Goal: Task Accomplishment & Management: Complete application form

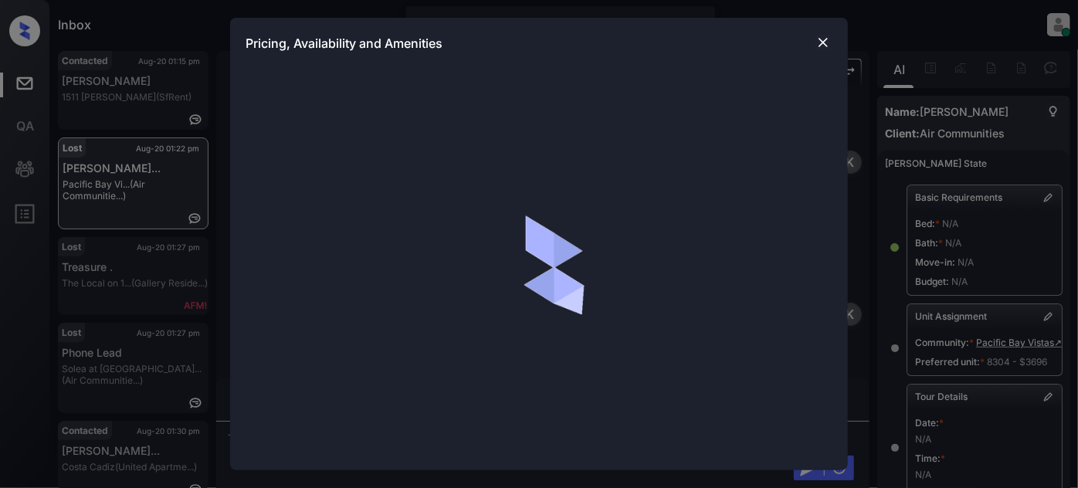
scroll to position [6059, 0]
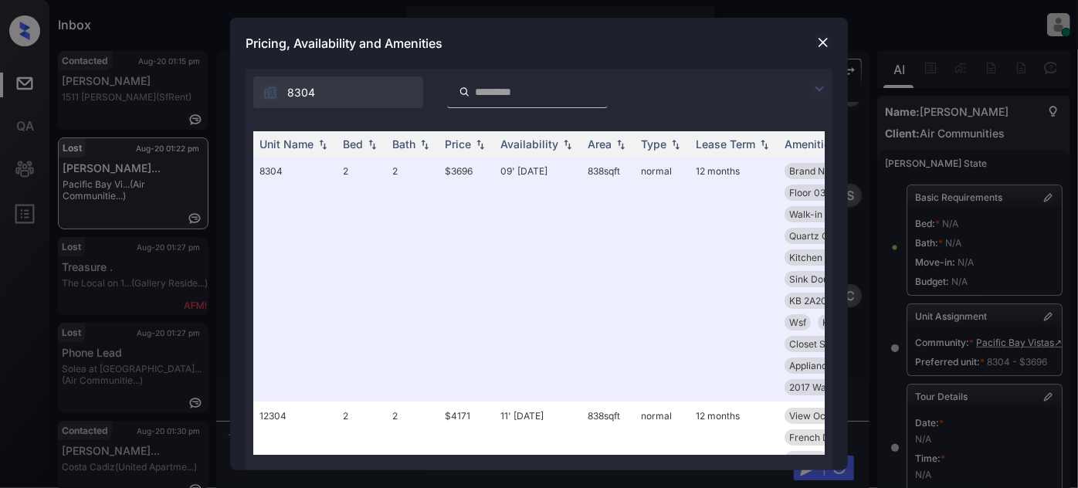
click at [823, 87] on img at bounding box center [819, 89] width 19 height 19
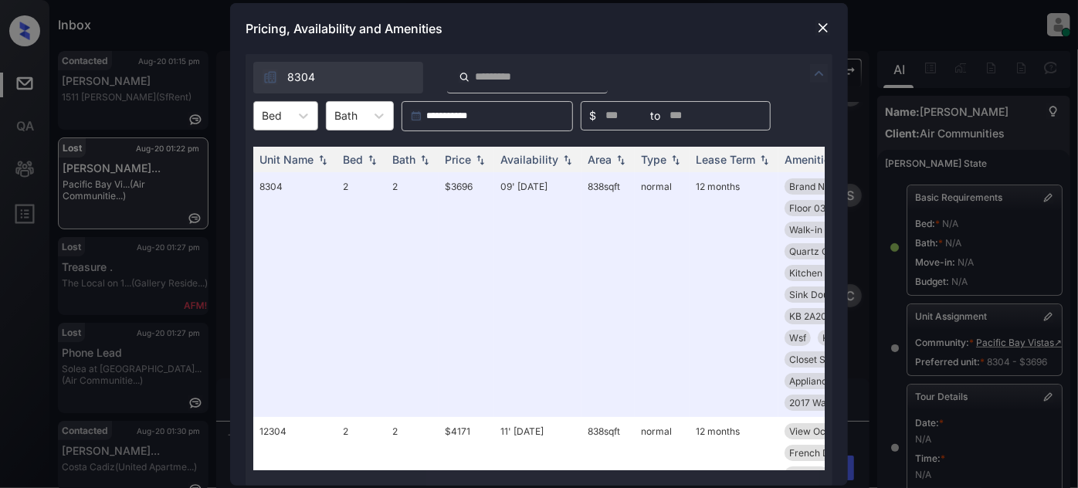
click at [276, 120] on div at bounding box center [272, 115] width 20 height 16
click at [273, 207] on div "2" at bounding box center [285, 209] width 65 height 28
click at [469, 154] on div "Price" at bounding box center [458, 159] width 26 height 13
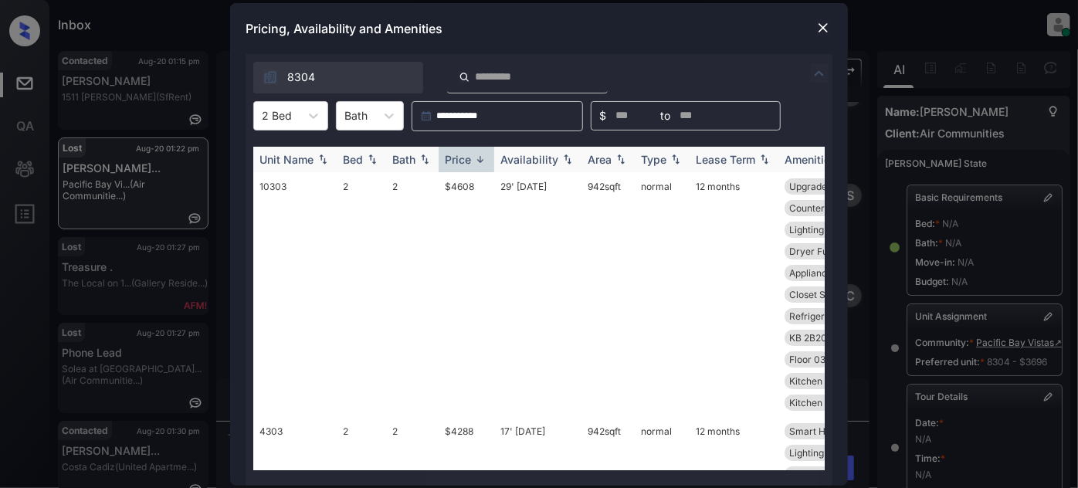
click at [470, 161] on div "Price" at bounding box center [458, 159] width 26 height 13
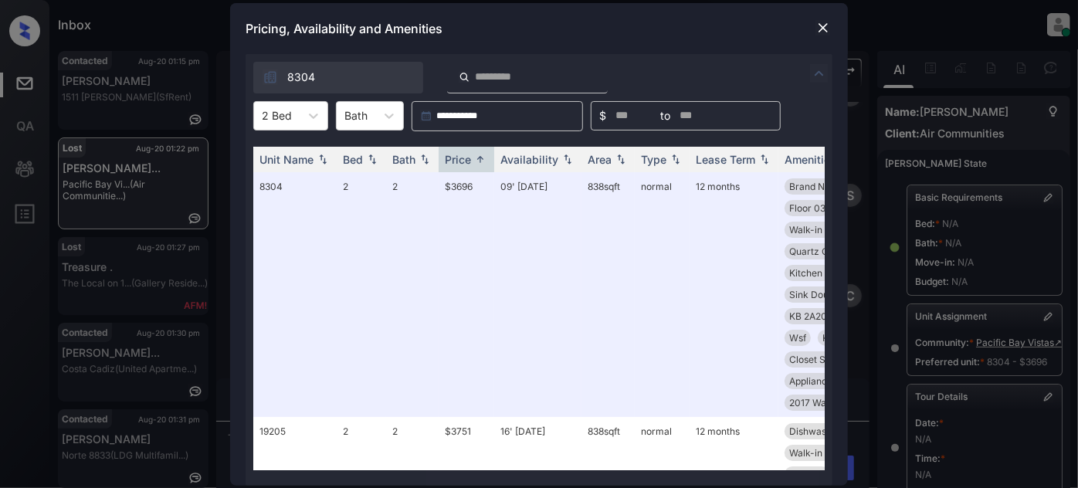
click at [813, 26] on div "Pricing, Availability and Amenities" at bounding box center [539, 28] width 618 height 51
click at [821, 27] on img at bounding box center [823, 27] width 15 height 15
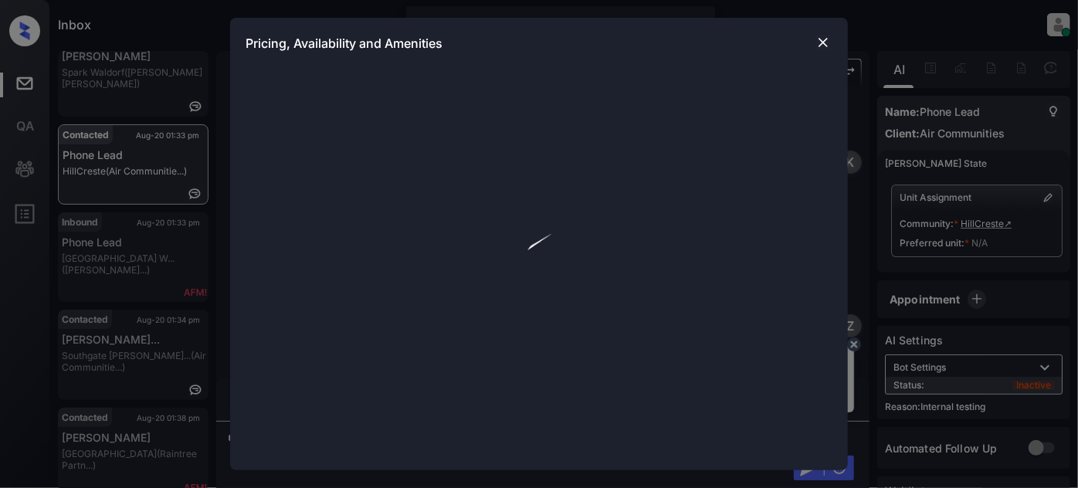
scroll to position [1904, 0]
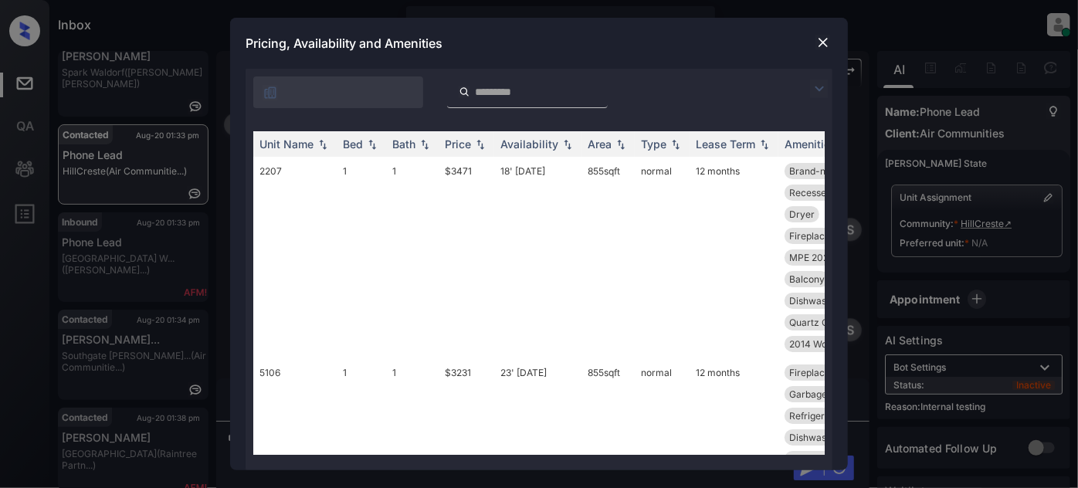
click at [819, 92] on img at bounding box center [819, 89] width 19 height 19
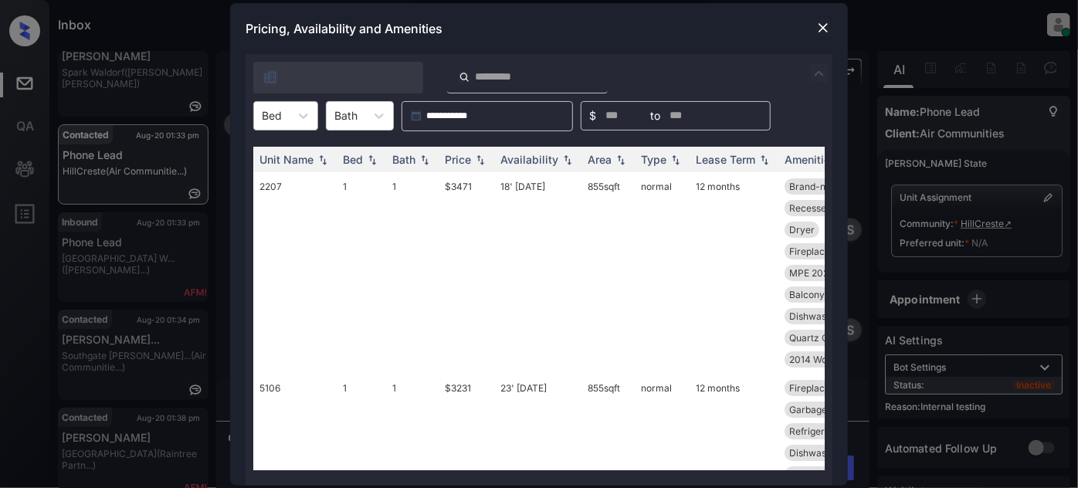
click at [284, 114] on div "Bed" at bounding box center [272, 115] width 36 height 22
click at [276, 179] on div "2" at bounding box center [285, 182] width 65 height 28
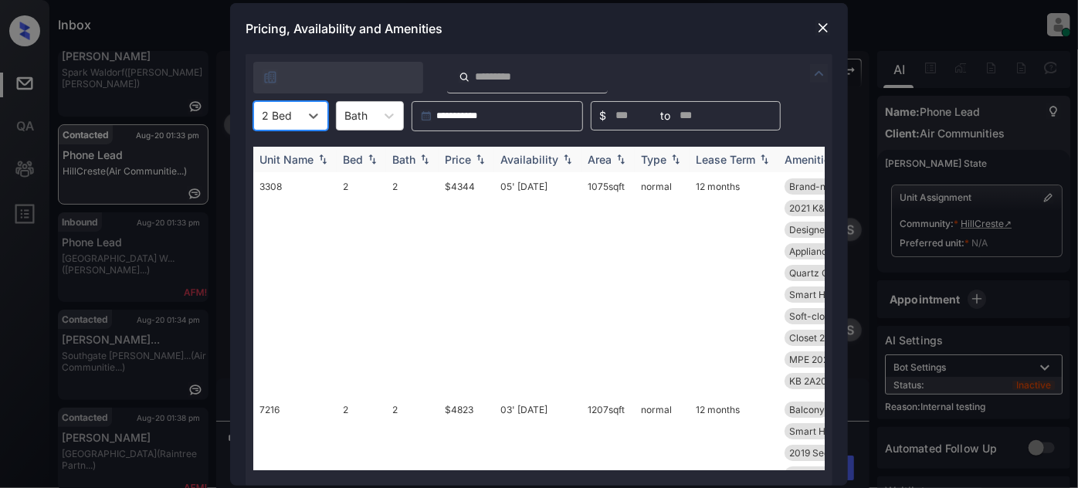
click at [471, 160] on div "Price" at bounding box center [458, 159] width 26 height 13
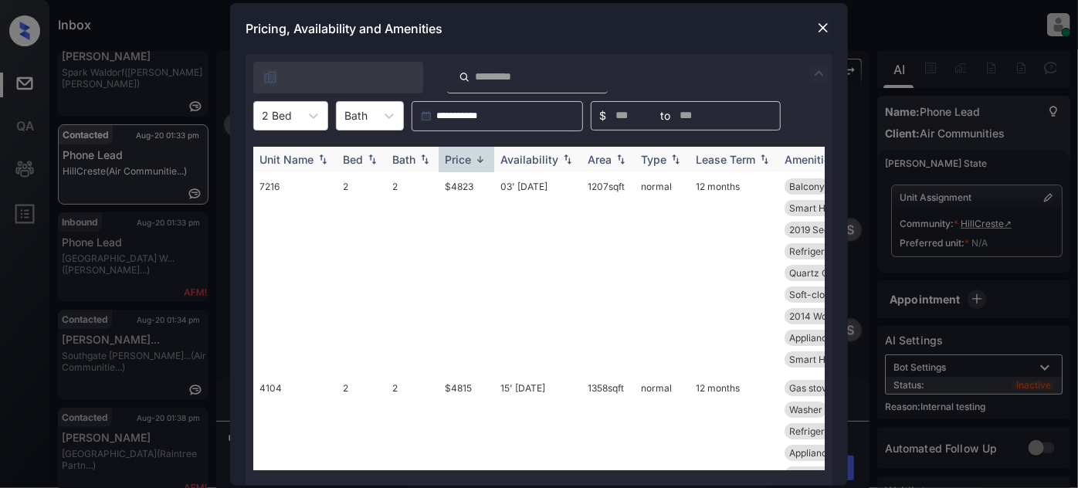
click at [471, 160] on div "Price" at bounding box center [458, 159] width 26 height 13
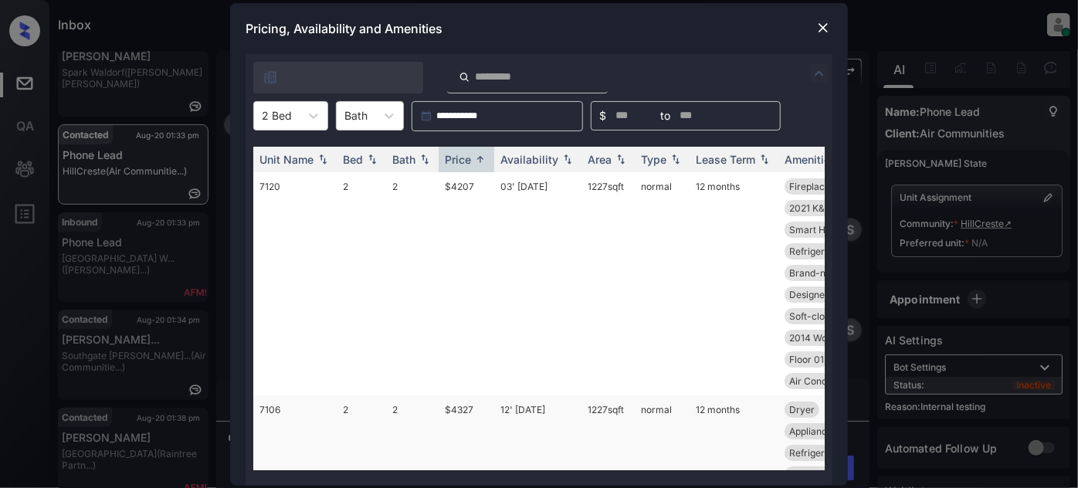
click at [529, 411] on td "12' Aug 25" at bounding box center [537, 496] width 87 height 202
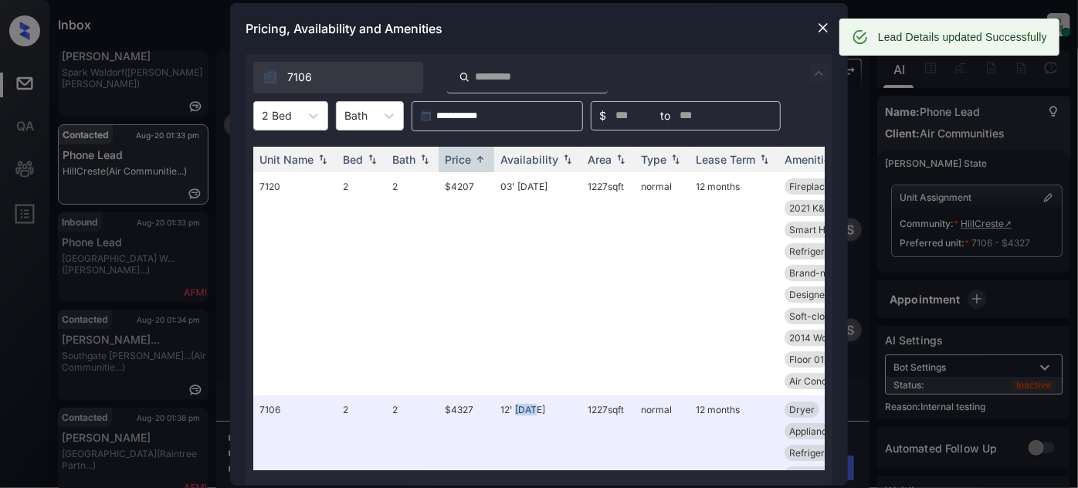
click at [823, 29] on img at bounding box center [823, 27] width 15 height 15
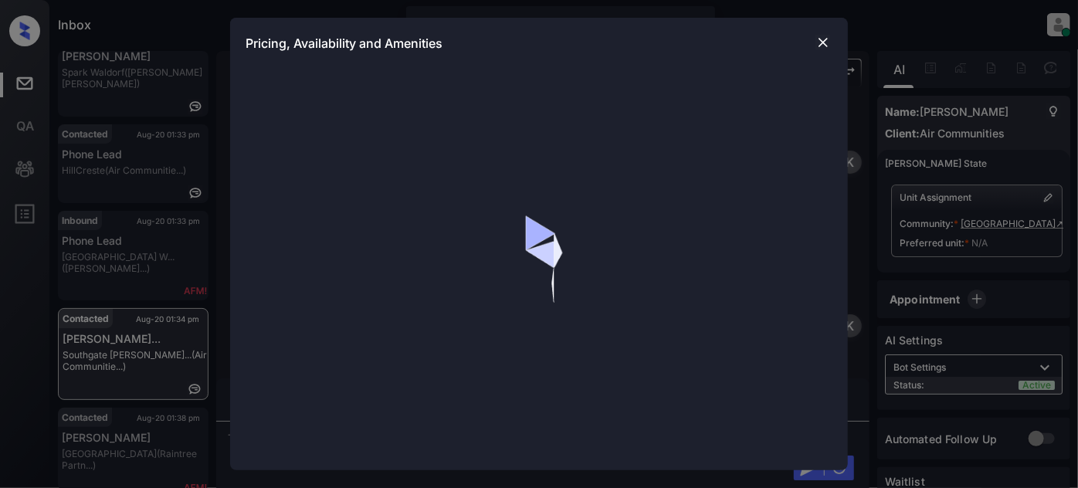
scroll to position [918, 0]
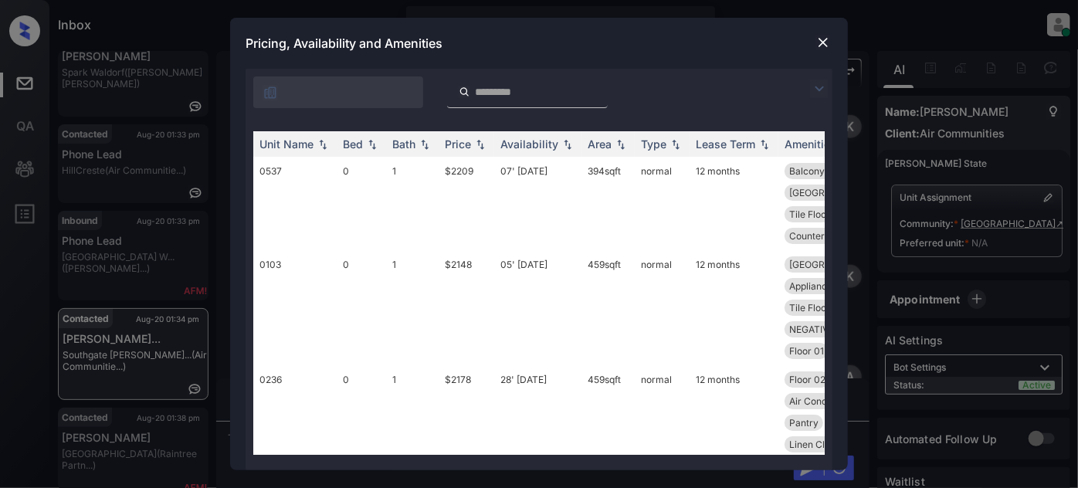
click at [822, 86] on img at bounding box center [819, 89] width 19 height 19
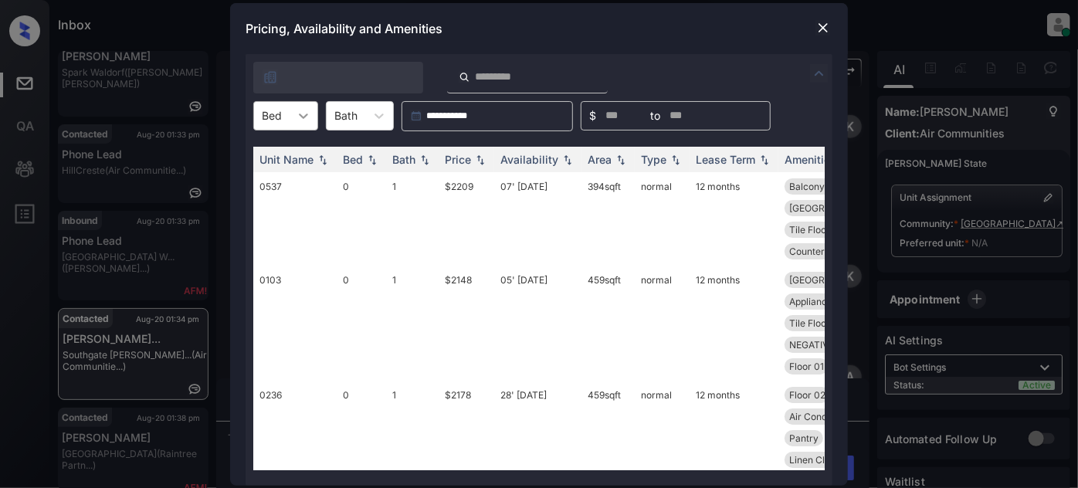
click at [305, 119] on icon at bounding box center [303, 115] width 15 height 15
click at [283, 170] on div "1" at bounding box center [285, 182] width 65 height 28
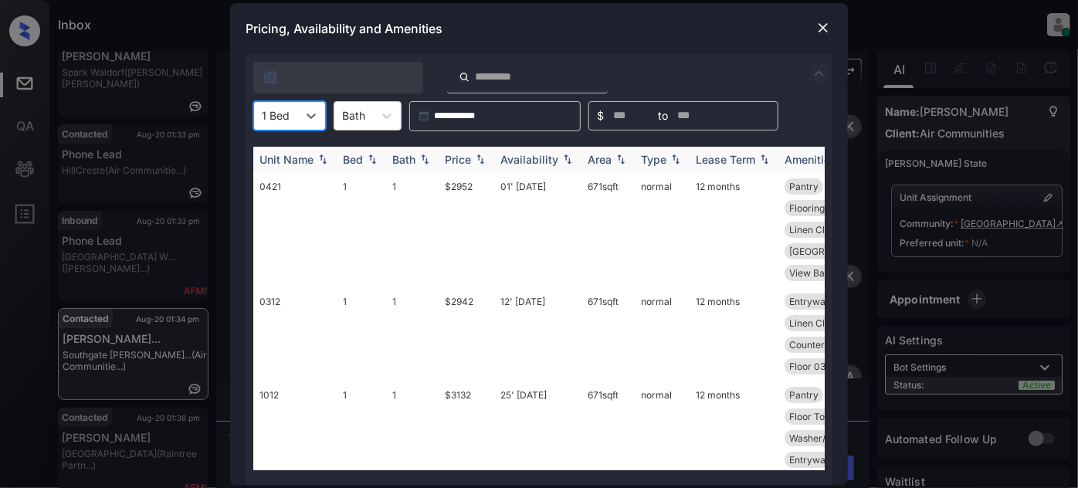
click at [459, 161] on div "Price" at bounding box center [458, 159] width 26 height 13
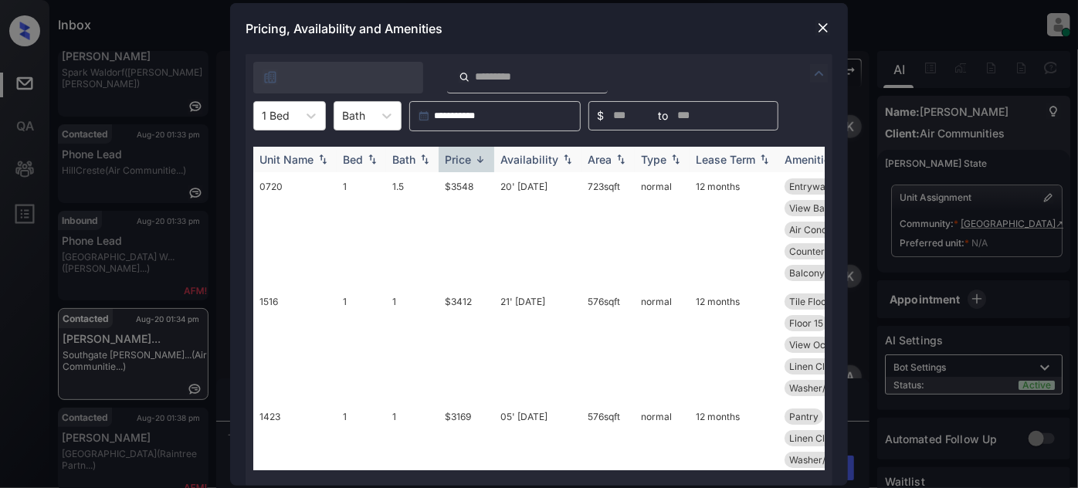
click at [462, 163] on div "Price" at bounding box center [458, 159] width 26 height 13
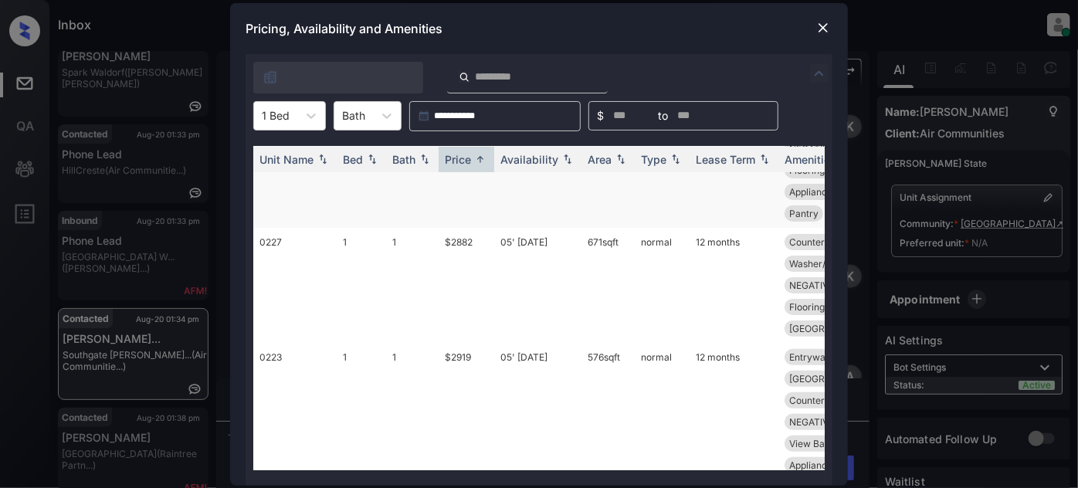
scroll to position [210, 0]
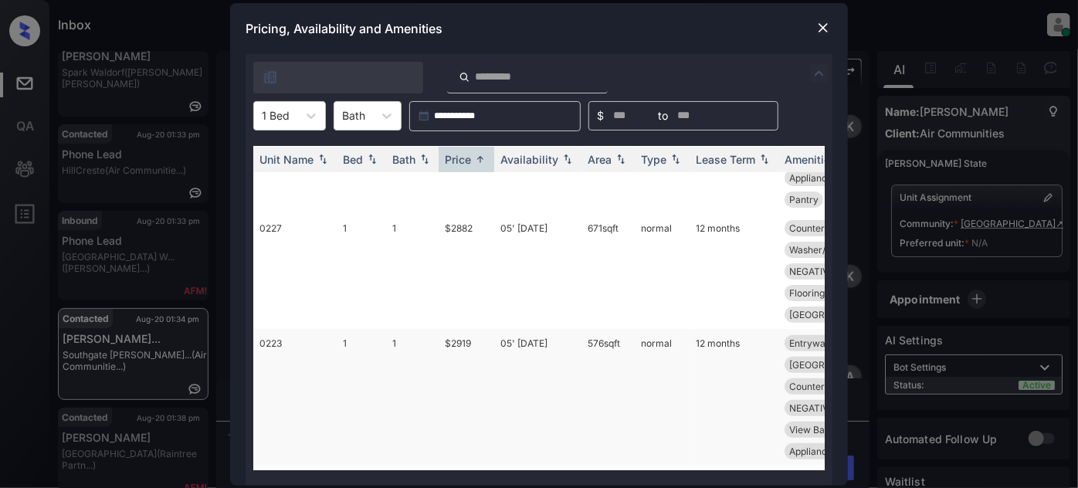
click at [554, 338] on td "05' Jul 25" at bounding box center [537, 397] width 87 height 137
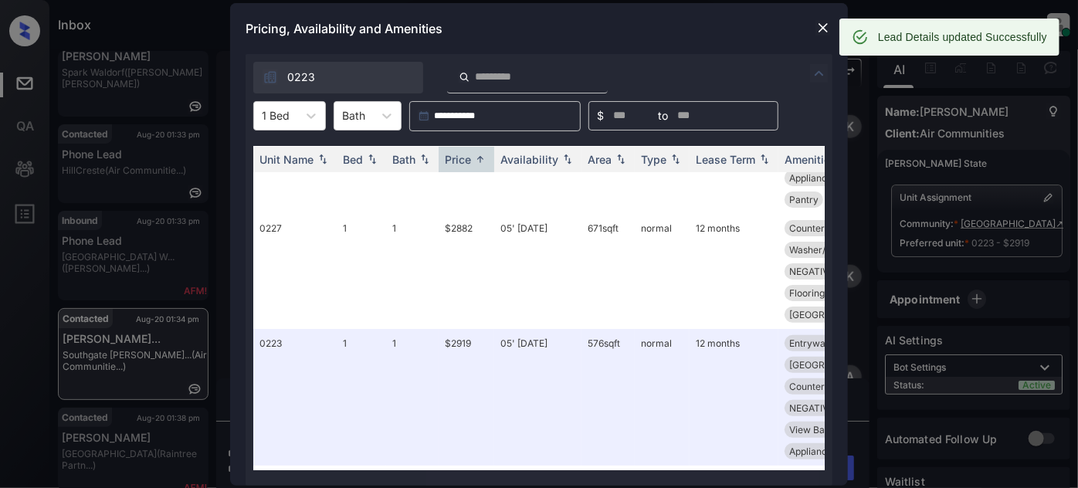
click at [819, 29] on img at bounding box center [823, 27] width 15 height 15
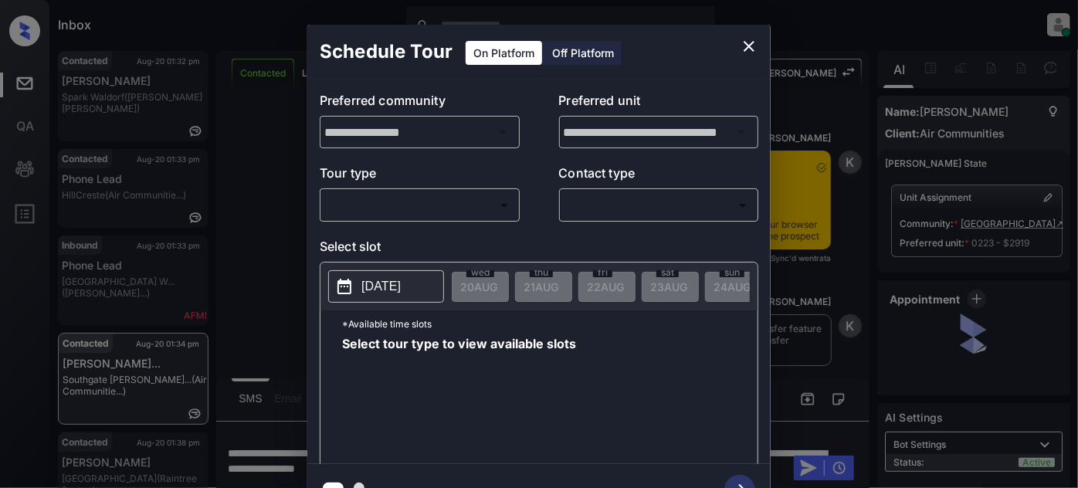
scroll to position [918, 0]
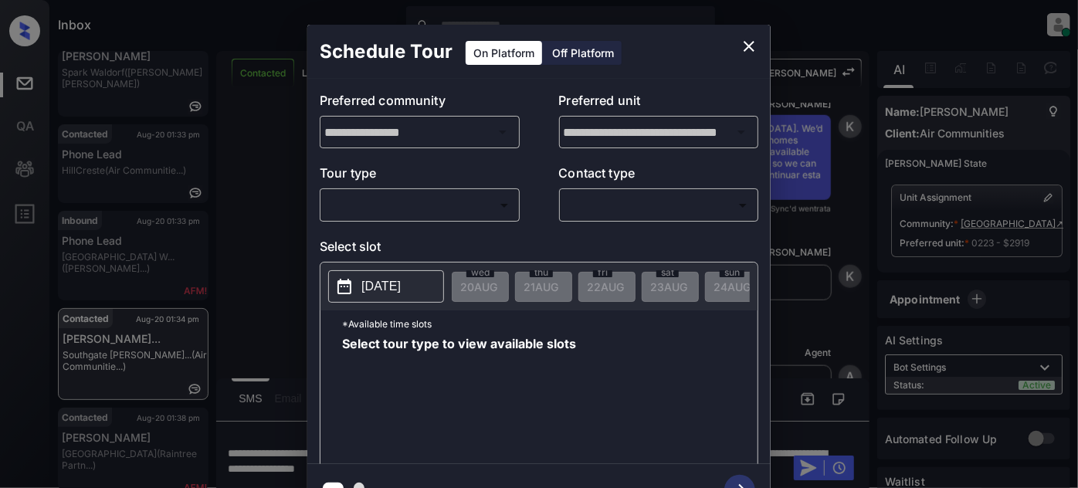
click at [439, 218] on div "​ ​" at bounding box center [420, 204] width 200 height 33
click at [439, 212] on body "Inbox Juan Carlos Manantan Online Set yourself offline Set yourself on break Pr…" at bounding box center [539, 244] width 1078 height 488
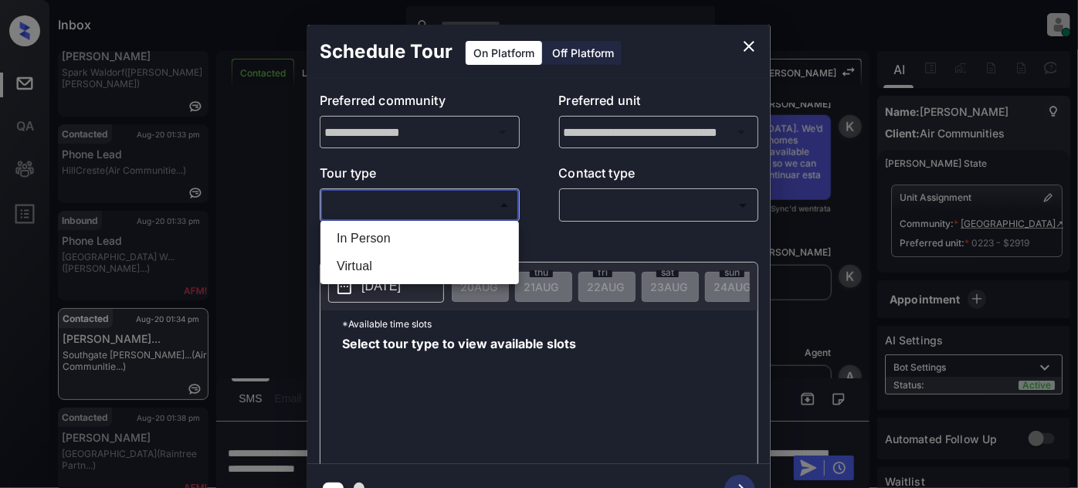
click at [420, 232] on li "In Person" at bounding box center [419, 239] width 191 height 28
type input "********"
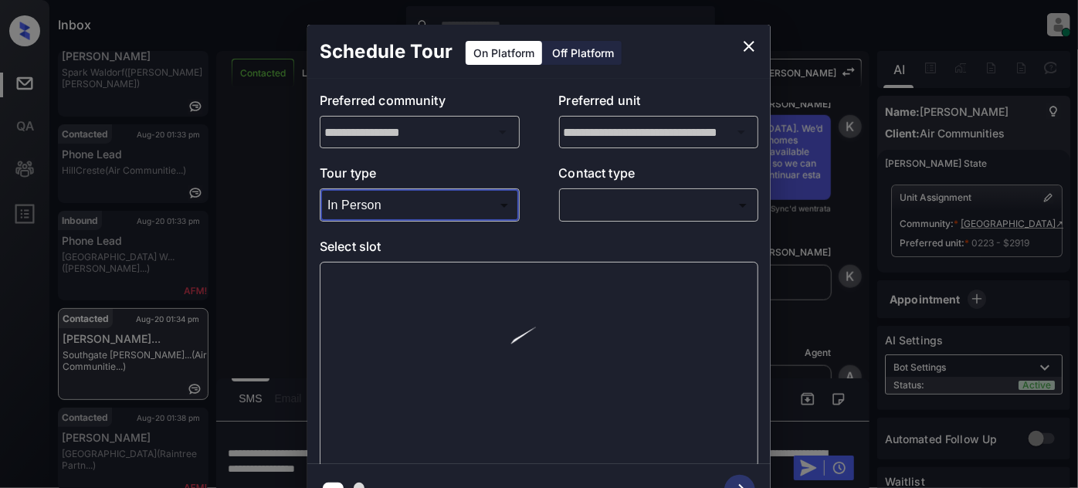
click at [634, 207] on body "Inbox Juan Carlos Manantan Online Set yourself offline Set yourself on break Pr…" at bounding box center [539, 244] width 1078 height 488
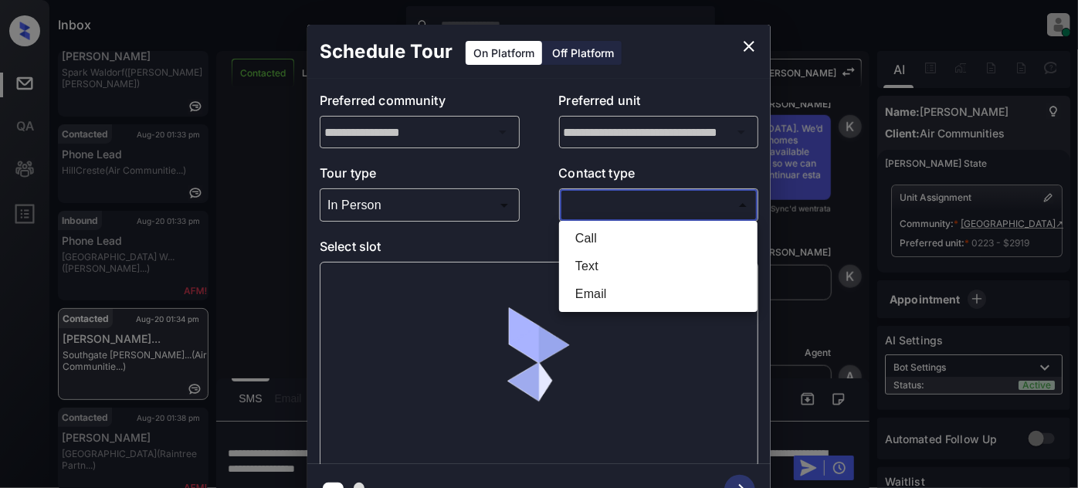
click at [607, 274] on li "Text" at bounding box center [658, 267] width 191 height 28
type input "****"
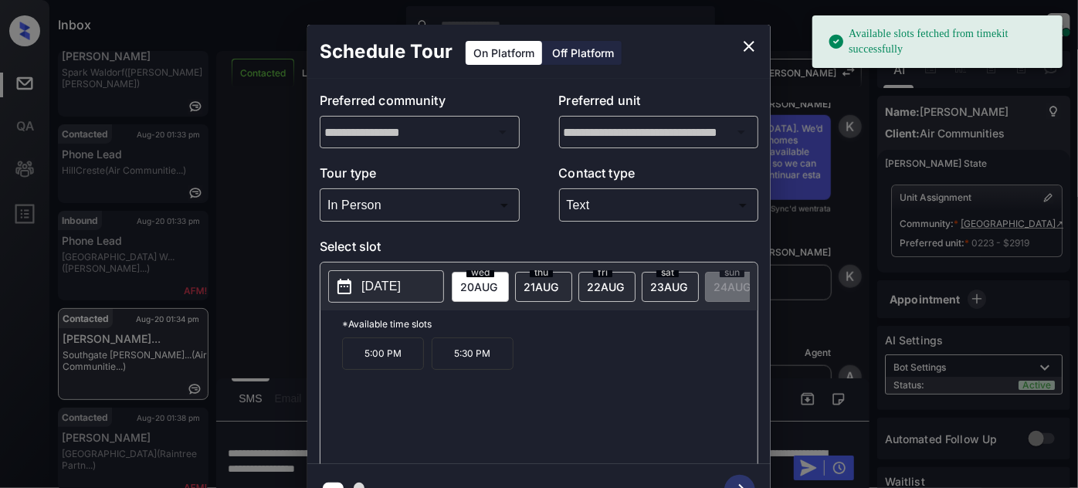
click at [460, 359] on p "5:30 PM" at bounding box center [473, 353] width 82 height 32
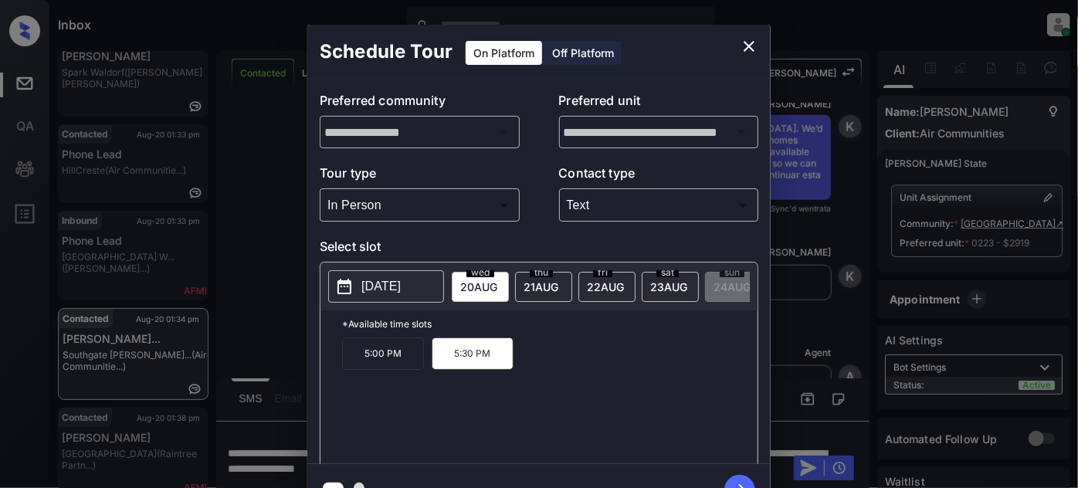
click at [742, 472] on button "button" at bounding box center [739, 490] width 49 height 40
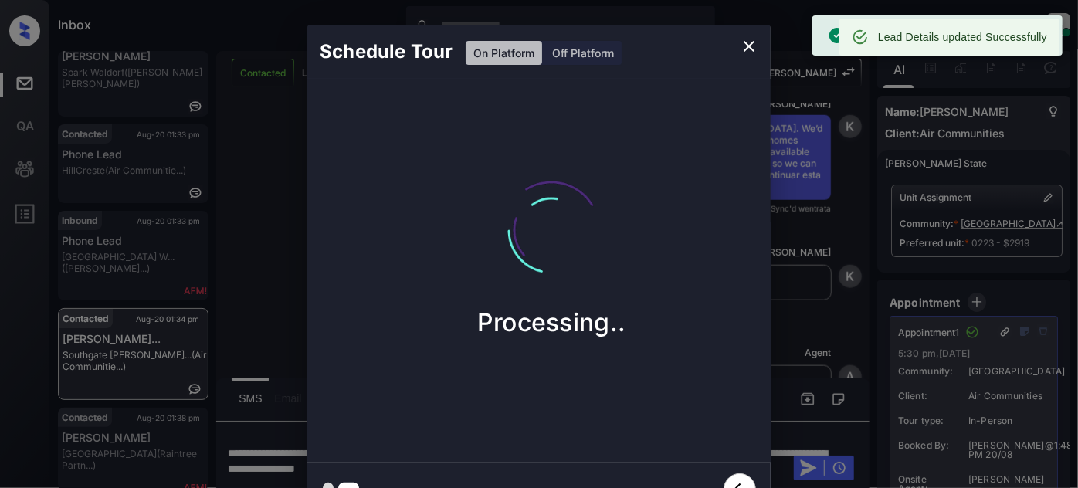
click at [746, 45] on icon "close" at bounding box center [749, 46] width 19 height 19
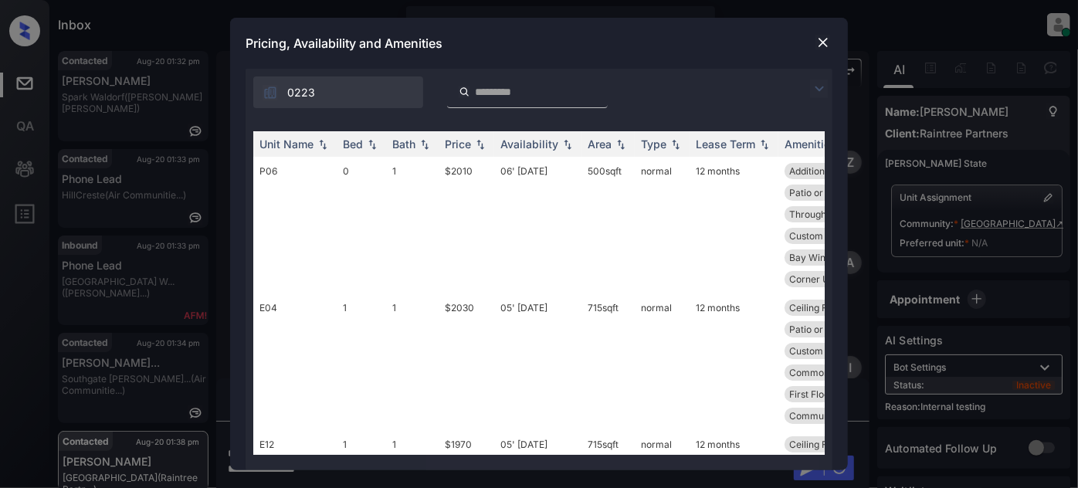
scroll to position [4579, 0]
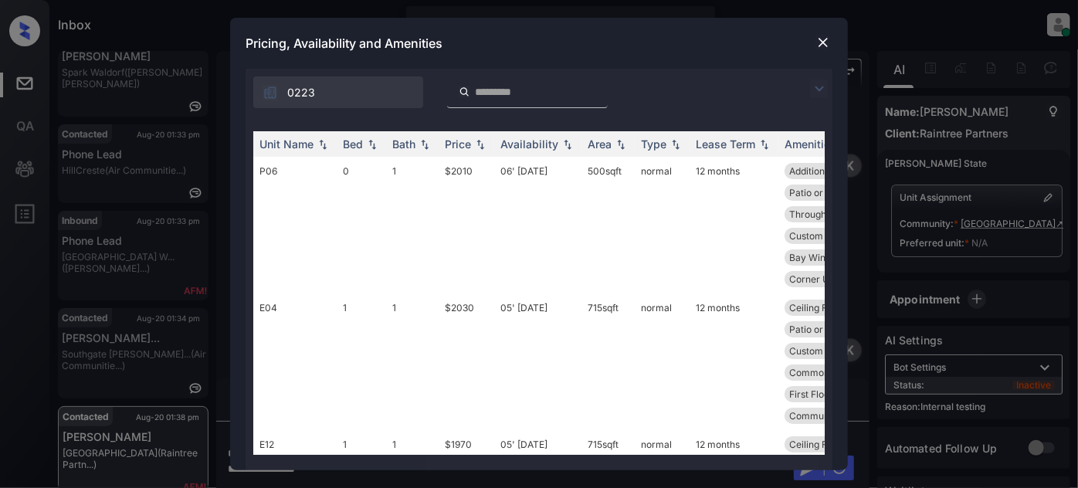
click at [819, 87] on img at bounding box center [819, 89] width 19 height 19
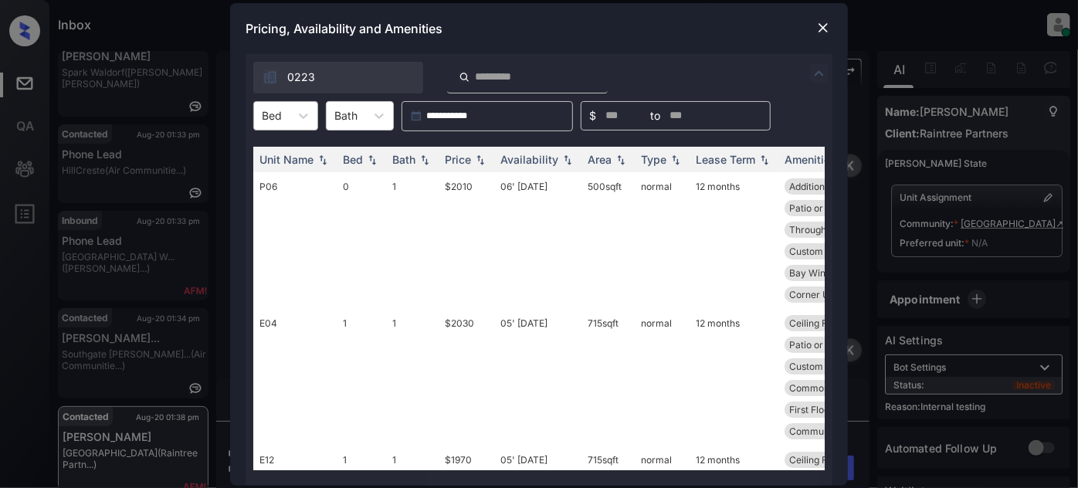
click at [286, 119] on div "Bed" at bounding box center [272, 115] width 36 height 22
click at [282, 175] on div "1" at bounding box center [285, 182] width 65 height 28
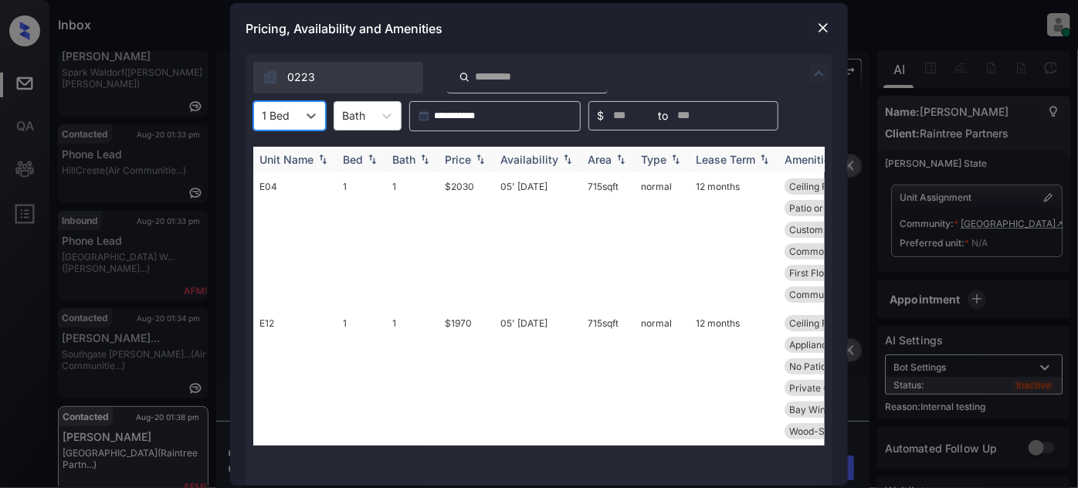
click at [452, 156] on div "Price" at bounding box center [458, 159] width 26 height 13
click at [454, 156] on div "Price" at bounding box center [458, 159] width 26 height 13
click at [544, 226] on td "05' Sep 25" at bounding box center [537, 240] width 87 height 137
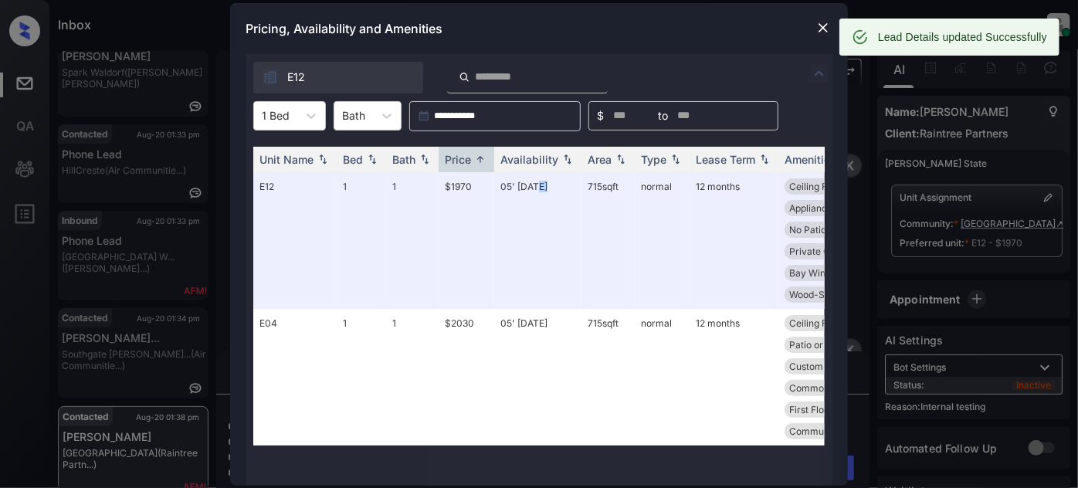
click at [824, 30] on img at bounding box center [823, 27] width 15 height 15
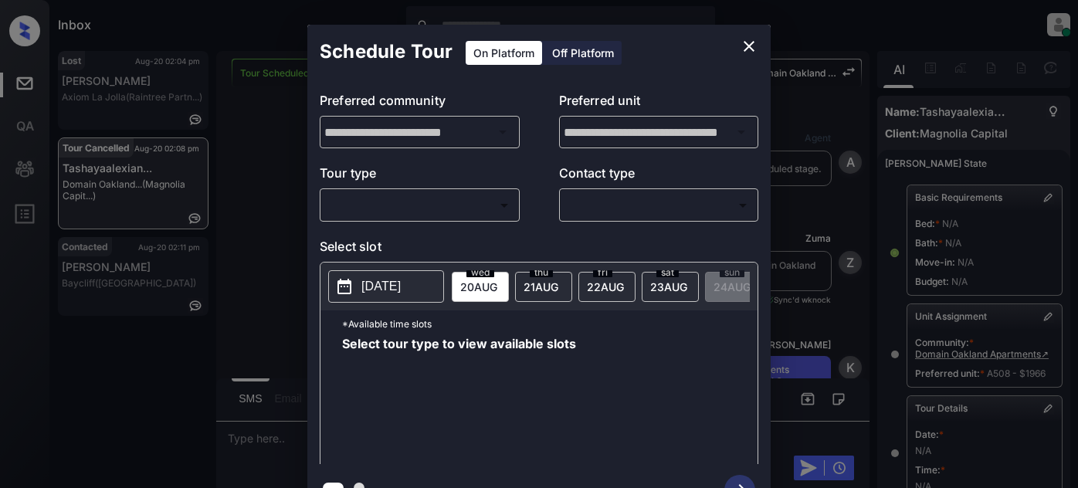
click at [440, 208] on body "Inbox [PERSON_NAME] Online Set yourself offline Set yourself on break Profile S…" at bounding box center [539, 244] width 1078 height 488
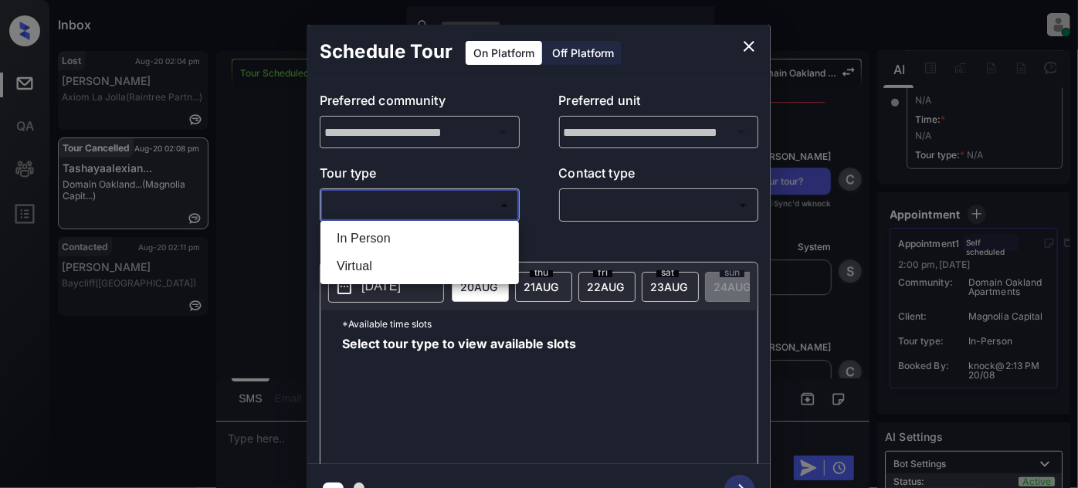
click at [365, 238] on li "In Person" at bounding box center [419, 239] width 191 height 28
type input "********"
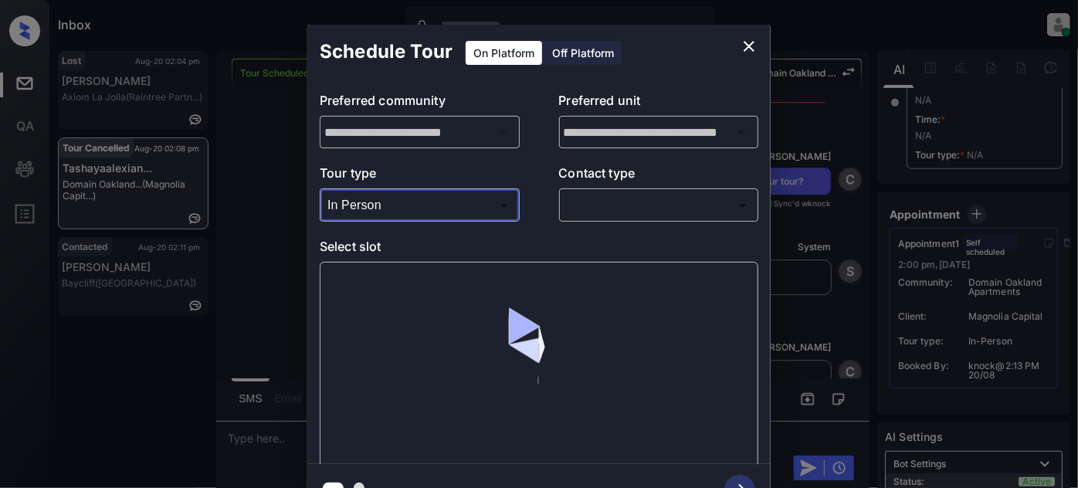
click at [609, 201] on body "Inbox [PERSON_NAME] Online Set yourself offline Set yourself on break Profile S…" at bounding box center [539, 244] width 1078 height 488
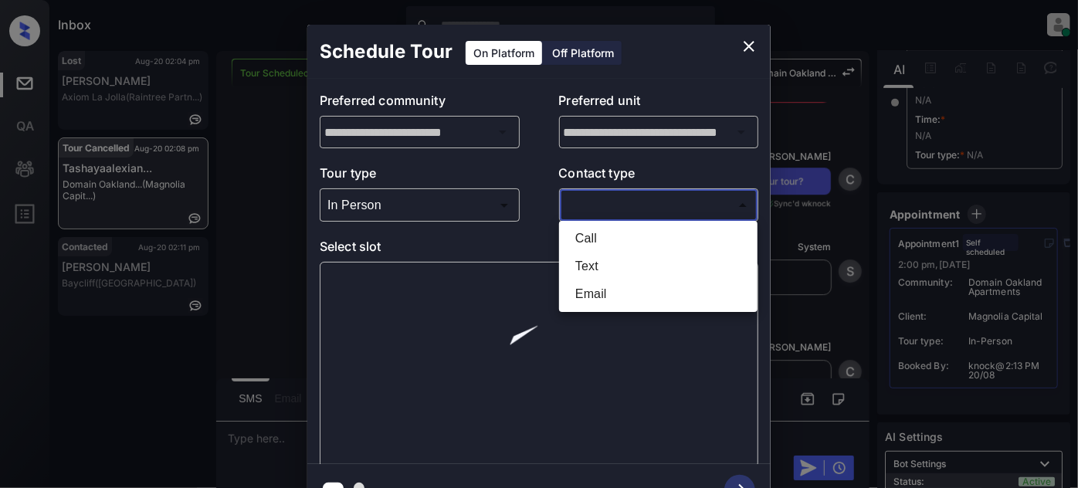
click at [587, 269] on li "Text" at bounding box center [658, 267] width 191 height 28
type input "****"
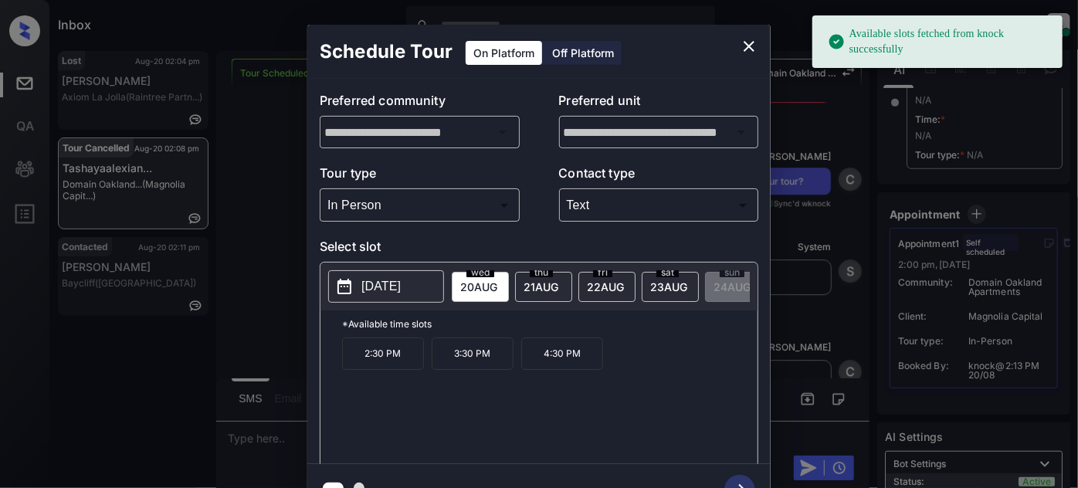
click at [497, 280] on span "[DATE]" at bounding box center [478, 286] width 37 height 13
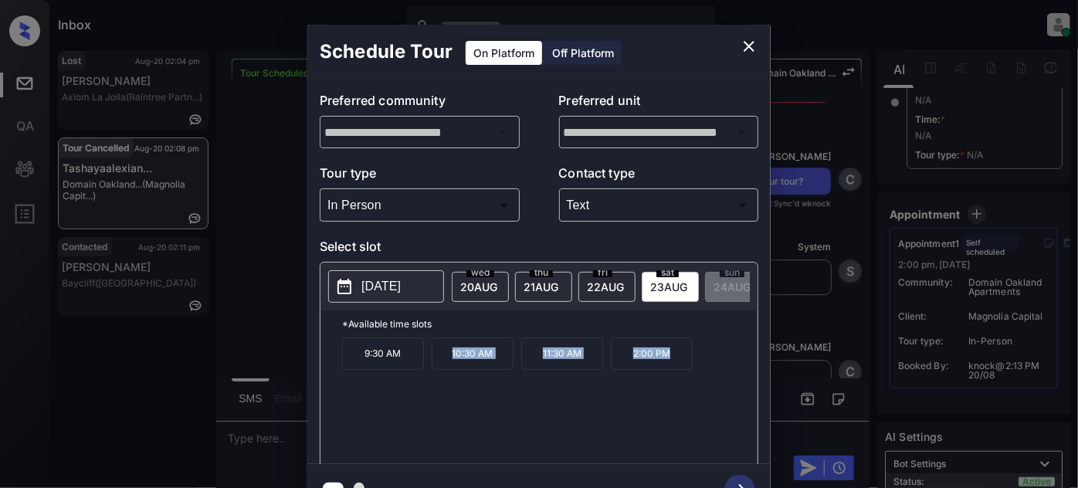
drag, startPoint x: 428, startPoint y: 361, endPoint x: 690, endPoint y: 357, distance: 261.9
click at [690, 357] on div "9:30 AM 10:30 AM 11:30 AM 2:00 PM" at bounding box center [549, 399] width 415 height 124
copy div "10:30 AM 11:30 AM 2:00 PM"
click at [278, 289] on div "**********" at bounding box center [539, 270] width 1078 height 541
